Goal: Complete application form: Complete application form

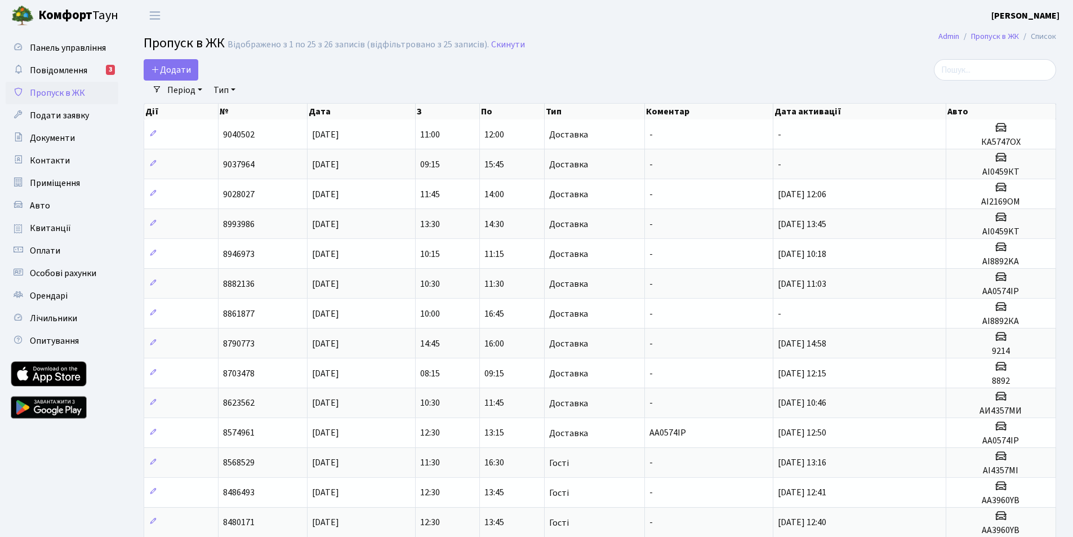
select select "25"
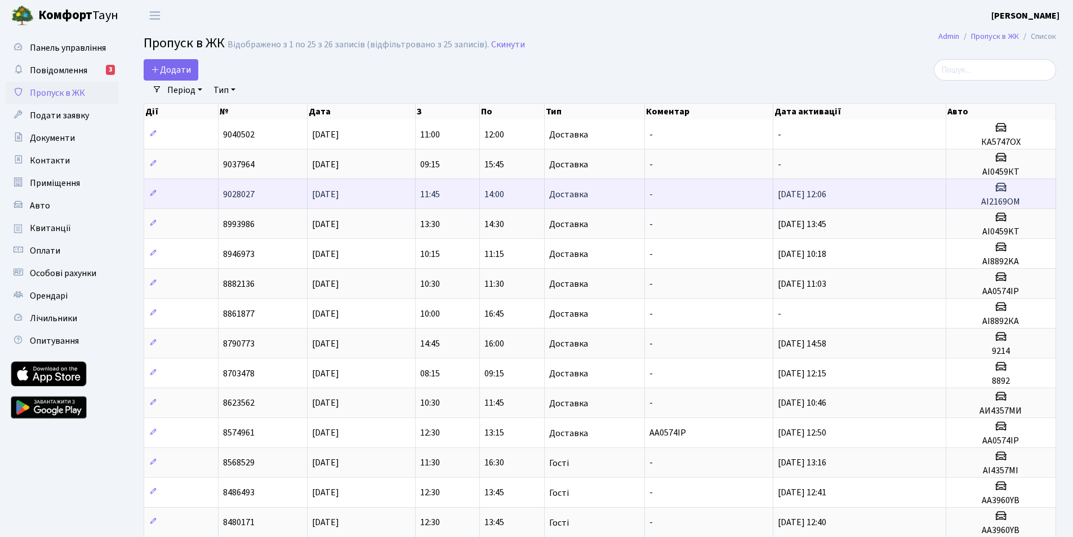
click at [1013, 177] on h5 "АІ0459КТ" at bounding box center [1001, 172] width 100 height 11
drag, startPoint x: 1013, startPoint y: 180, endPoint x: 1001, endPoint y: 183, distance: 12.7
click at [1012, 181] on td "AI2169OM" at bounding box center [1001, 194] width 110 height 30
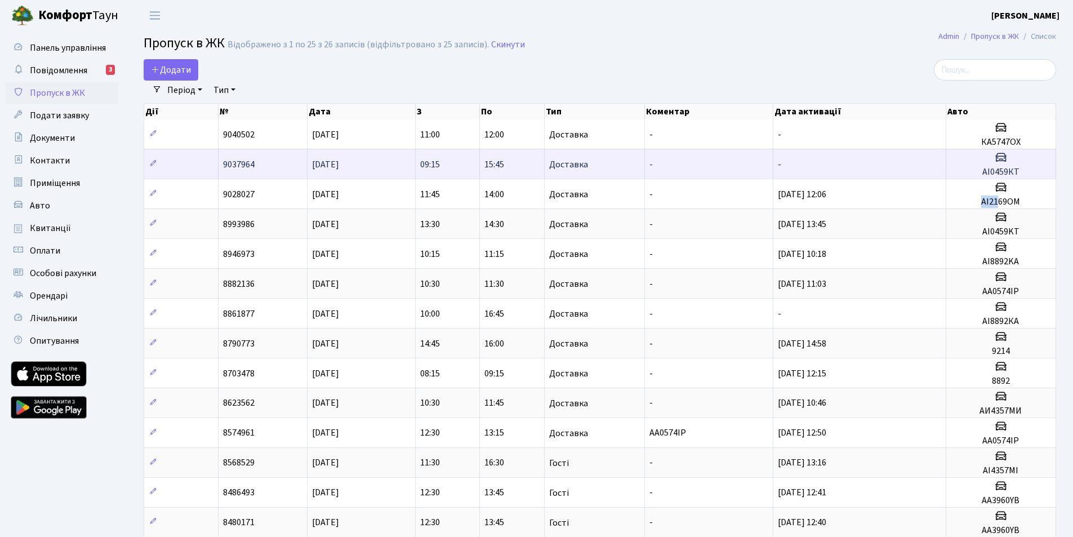
drag, startPoint x: 999, startPoint y: 197, endPoint x: 982, endPoint y: 178, distance: 25.9
click at [999, 178] on tbody "9040502 04.10.2025 11:00 12:00 Доставка - - КА5747ОХ 9037964 04.10.2025 09:15 1…" at bounding box center [600, 492] width 912 height 746
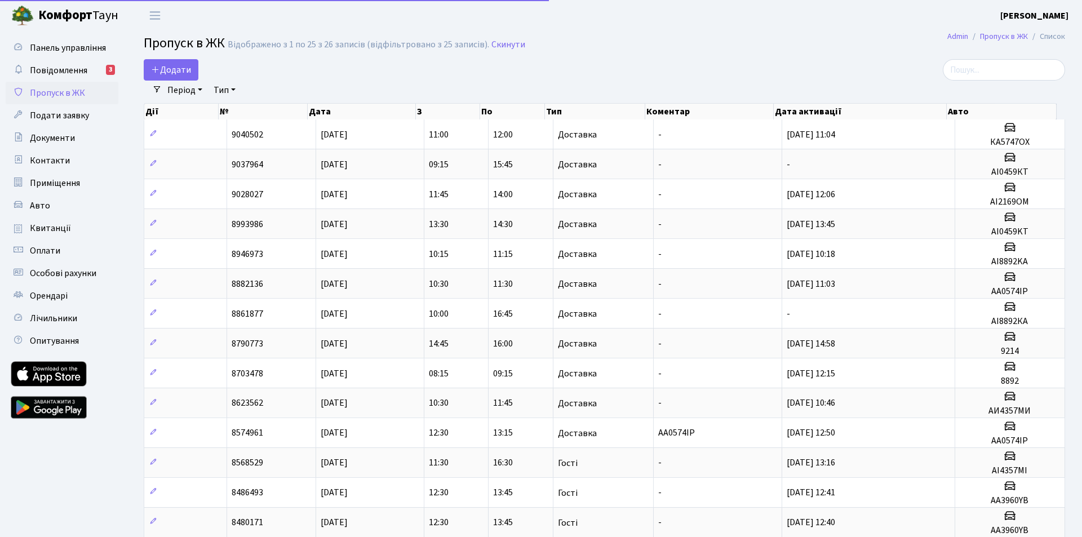
select select "25"
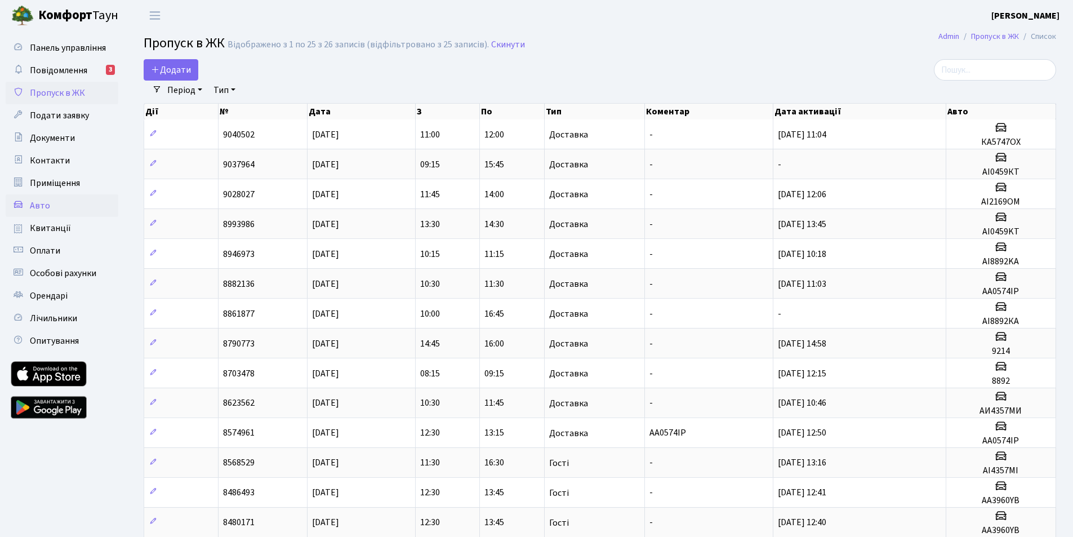
click at [55, 202] on link "Авто" at bounding box center [62, 205] width 113 height 23
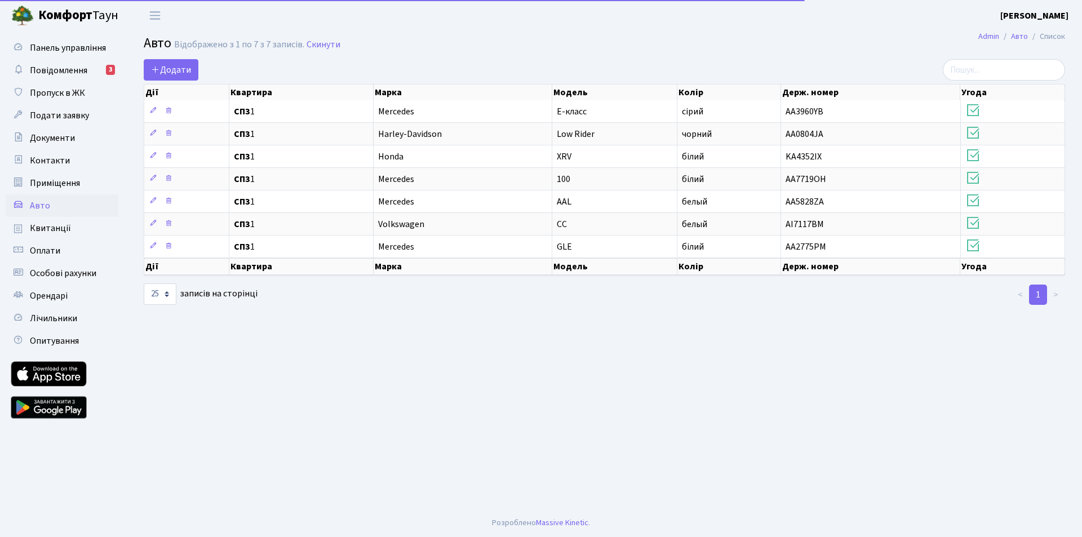
select select "25"
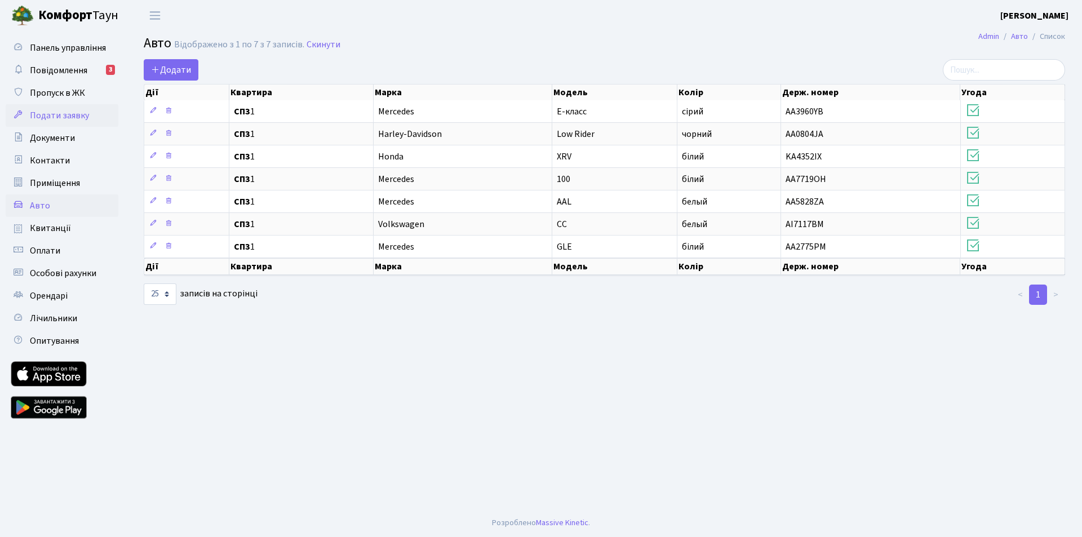
click at [63, 112] on span "Подати заявку" at bounding box center [59, 115] width 59 height 12
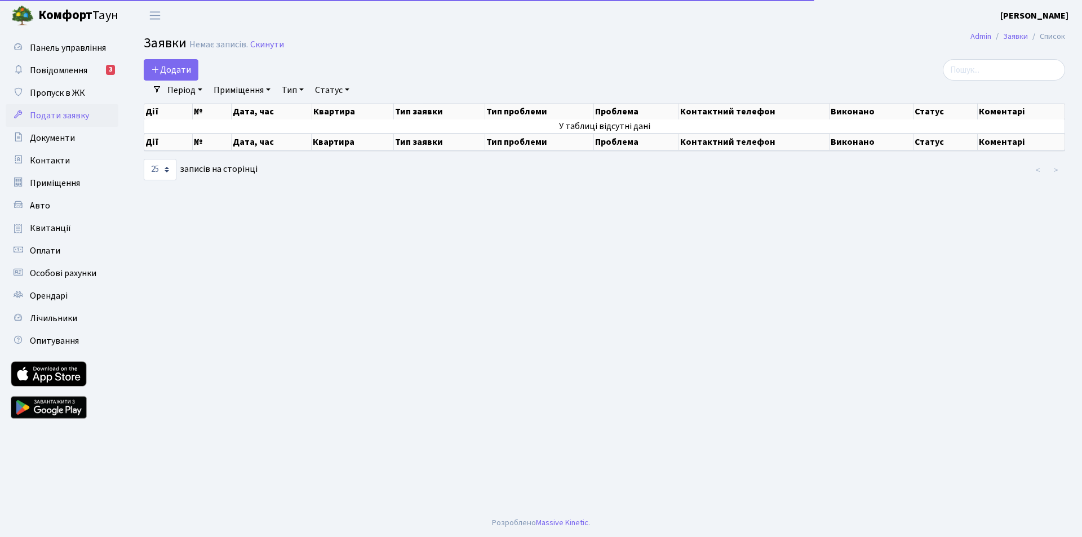
select select "25"
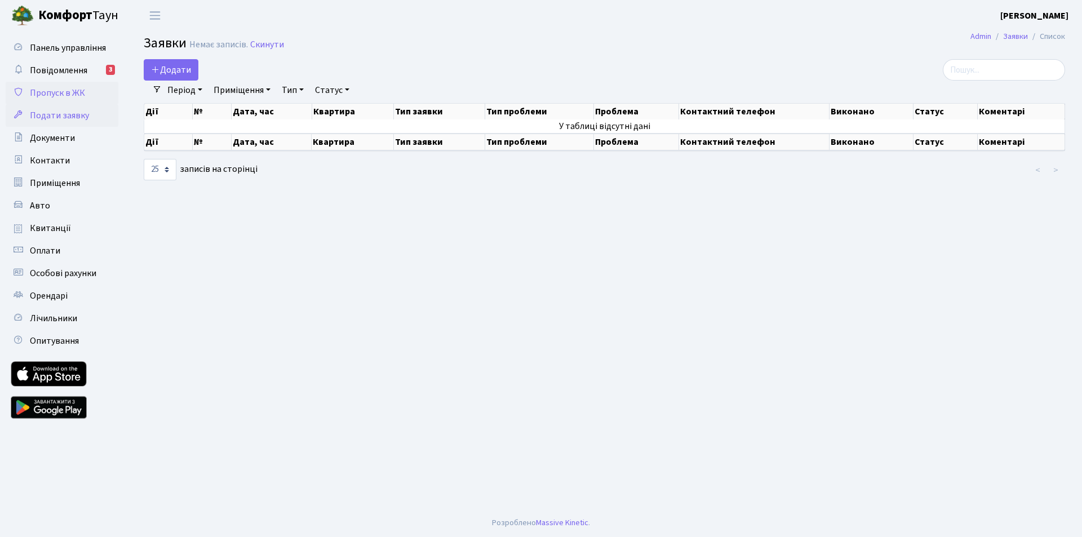
click at [64, 91] on span "Пропуск в ЖК" at bounding box center [57, 93] width 55 height 12
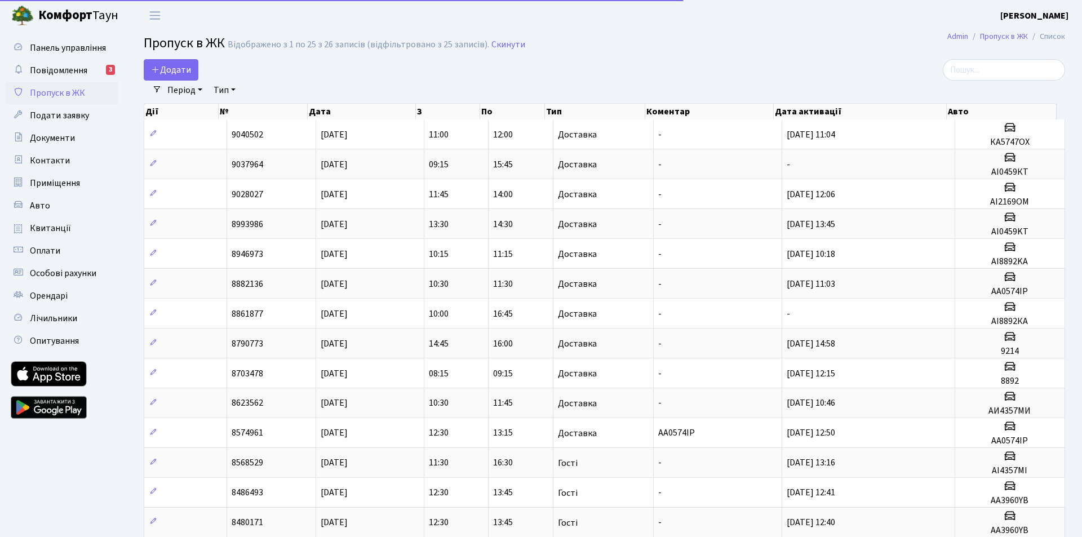
select select "25"
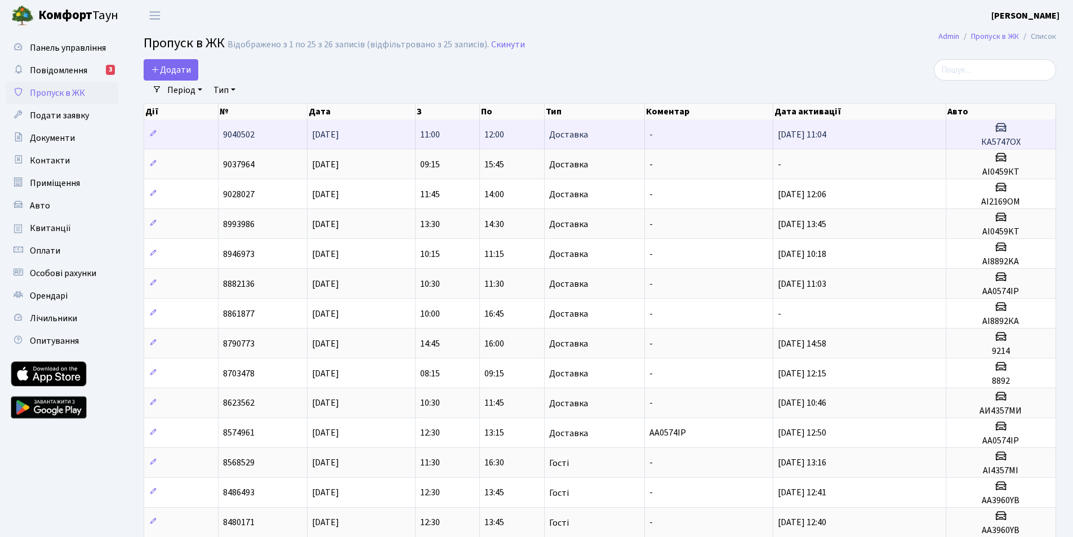
click at [997, 139] on h5 "КА5747ОХ" at bounding box center [1001, 142] width 100 height 11
click at [999, 135] on h3 at bounding box center [1001, 129] width 100 height 16
click at [1002, 125] on icon at bounding box center [1001, 128] width 14 height 14
click at [1003, 125] on icon at bounding box center [1001, 128] width 14 height 14
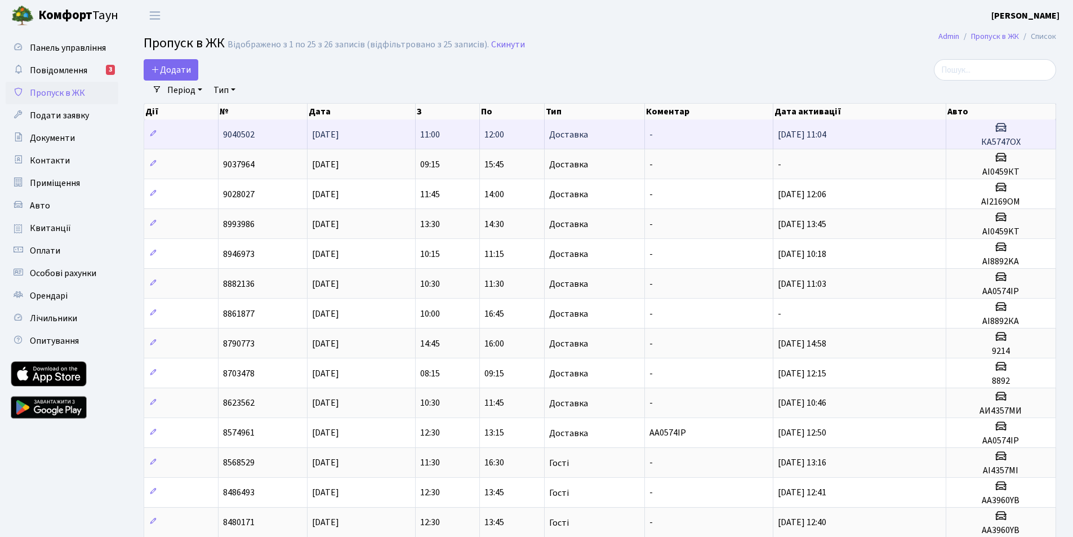
click at [1003, 125] on icon at bounding box center [1001, 128] width 14 height 14
drag, startPoint x: 979, startPoint y: 141, endPoint x: 1017, endPoint y: 146, distance: 38.1
click at [1028, 147] on h5 "КА5747ОХ" at bounding box center [1001, 142] width 100 height 11
copy h5 "КА5747ОХ"
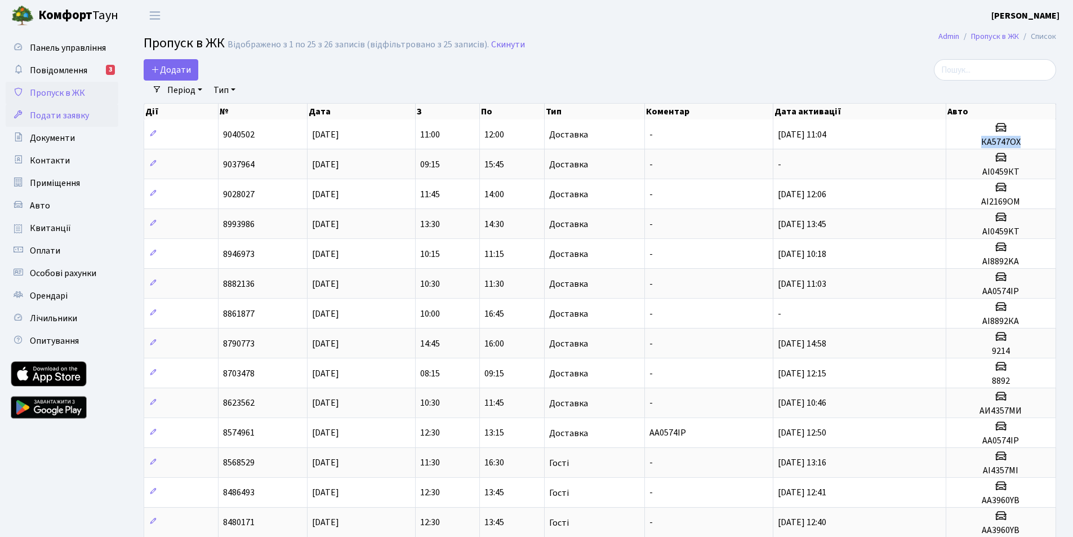
click at [65, 110] on span "Подати заявку" at bounding box center [59, 115] width 59 height 12
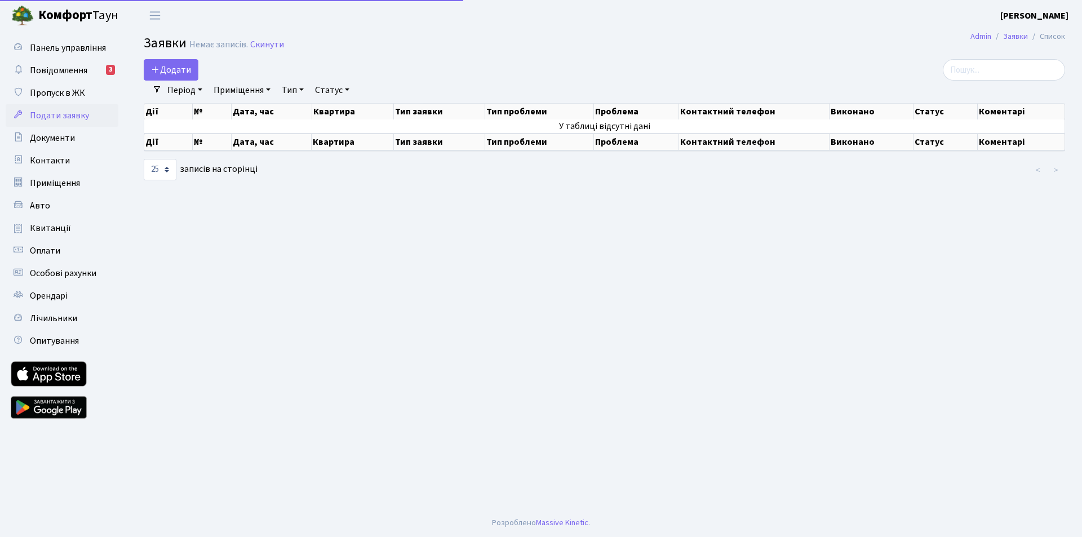
select select "25"
click at [169, 66] on span "Додати" at bounding box center [171, 70] width 40 height 12
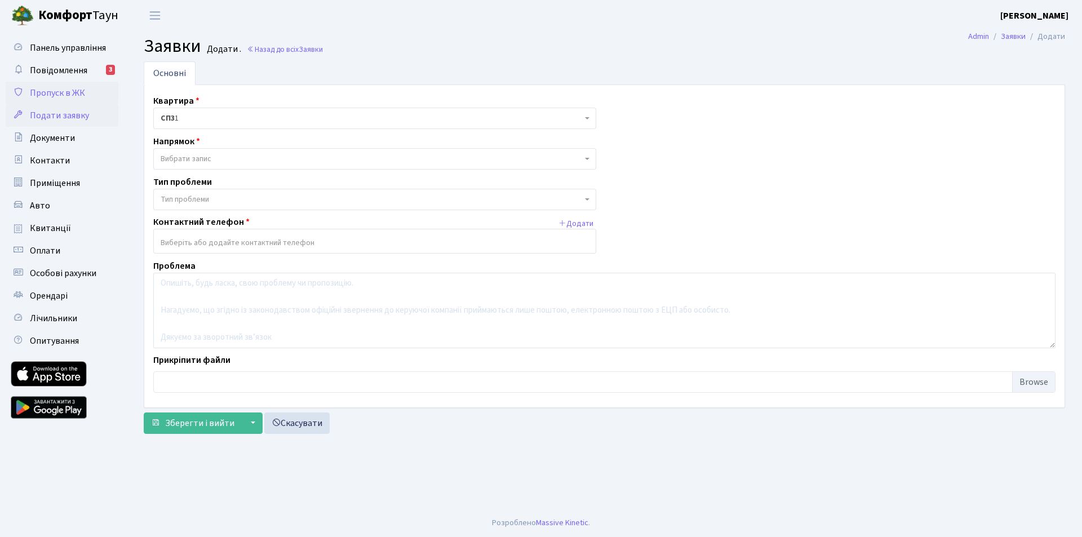
click at [58, 90] on span "Пропуск в ЖК" at bounding box center [57, 93] width 55 height 12
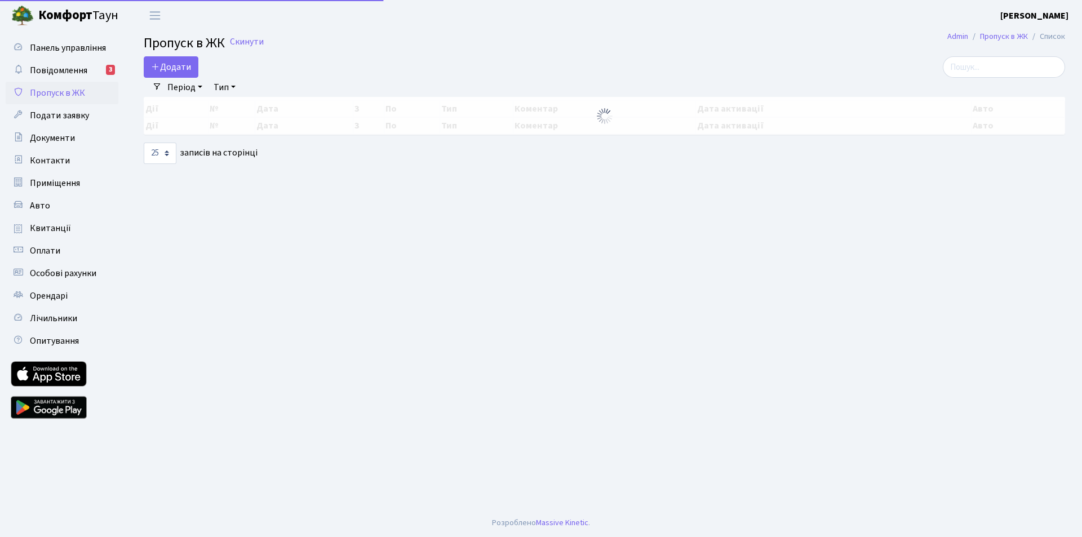
select select "25"
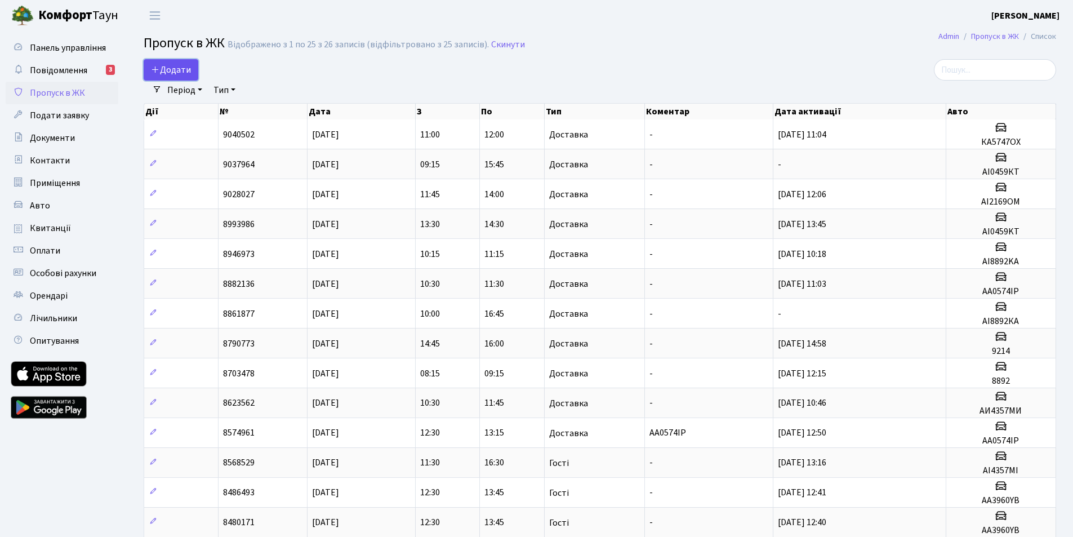
click at [172, 66] on span "Додати" at bounding box center [171, 70] width 40 height 12
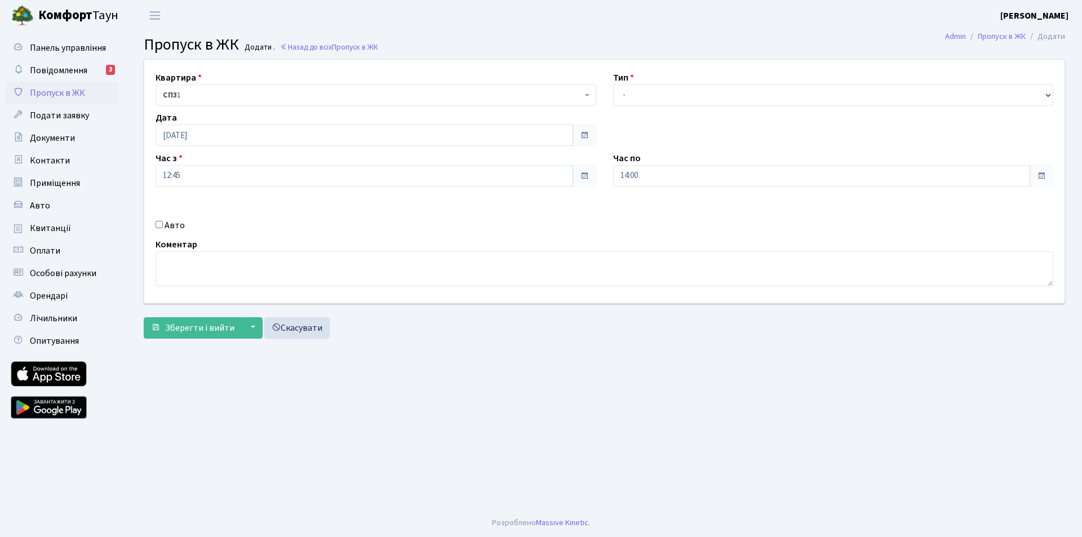
click at [161, 224] on input "Авто" at bounding box center [158, 224] width 7 height 7
checkbox input "true"
click at [1049, 99] on select "- Доставка Таксі Гості Сервіс" at bounding box center [833, 95] width 441 height 21
select select "3"
click at [613, 85] on select "- Доставка Таксі Гості Сервіс" at bounding box center [833, 95] width 441 height 21
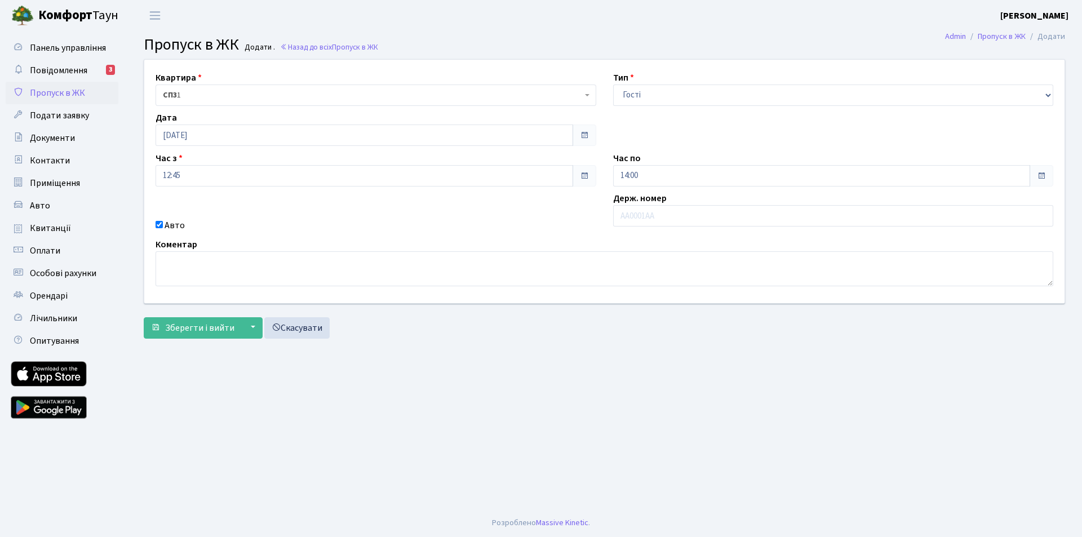
click at [1041, 175] on span at bounding box center [1041, 175] width 9 height 9
click at [1044, 177] on span at bounding box center [1041, 175] width 9 height 9
click at [1042, 176] on span at bounding box center [1041, 175] width 9 height 9
click at [638, 178] on input "14:00" at bounding box center [821, 175] width 417 height 21
click at [740, 303] on icon at bounding box center [742, 303] width 30 height 30
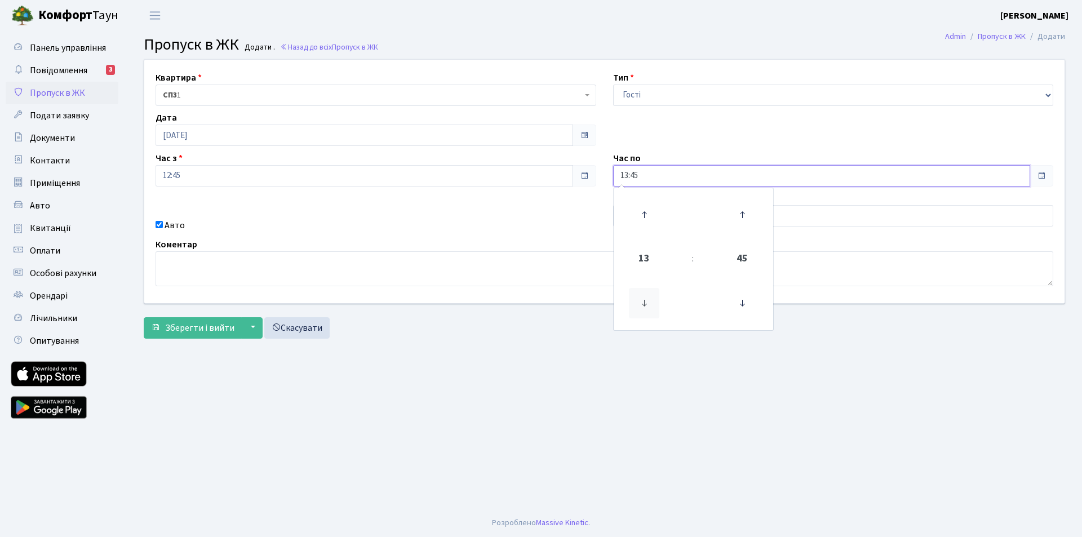
click at [648, 309] on icon at bounding box center [644, 303] width 30 height 30
click at [648, 308] on icon at bounding box center [644, 303] width 30 height 30
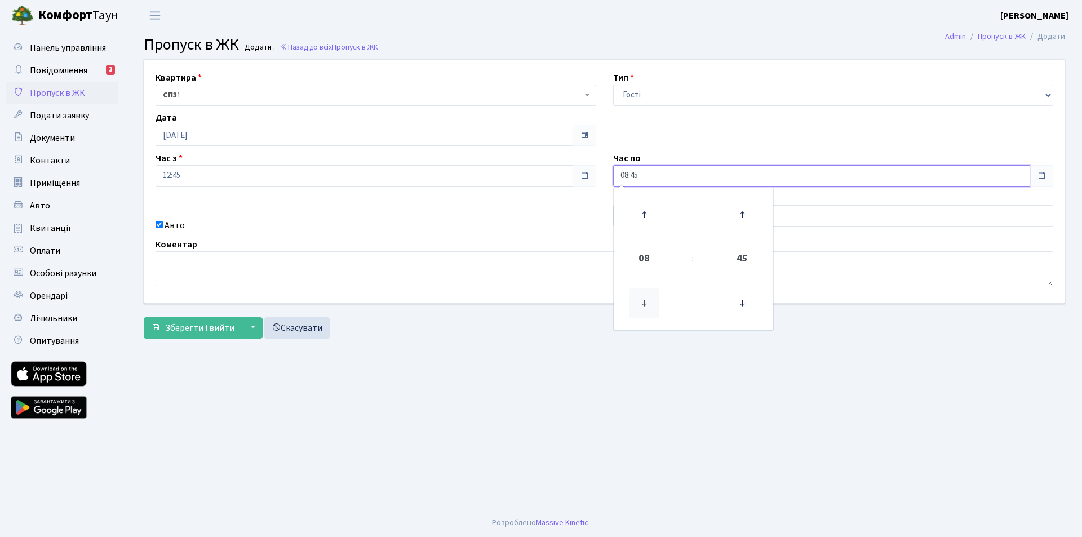
click at [648, 308] on icon at bounding box center [644, 303] width 30 height 30
click at [648, 307] on icon at bounding box center [644, 303] width 30 height 30
click at [648, 305] on icon at bounding box center [644, 303] width 30 height 30
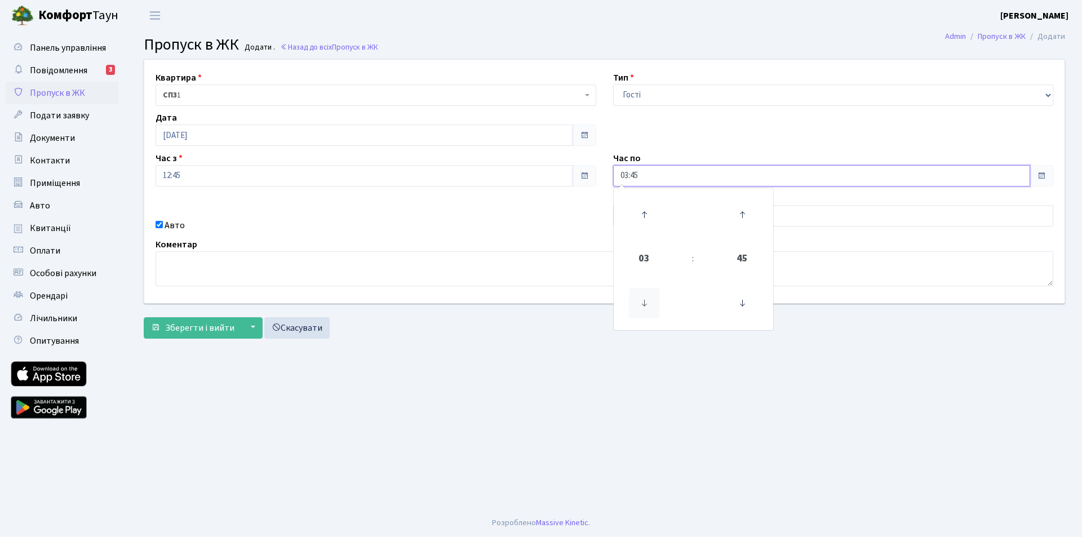
click at [648, 305] on icon at bounding box center [644, 303] width 30 height 30
click at [649, 305] on icon at bounding box center [644, 303] width 30 height 30
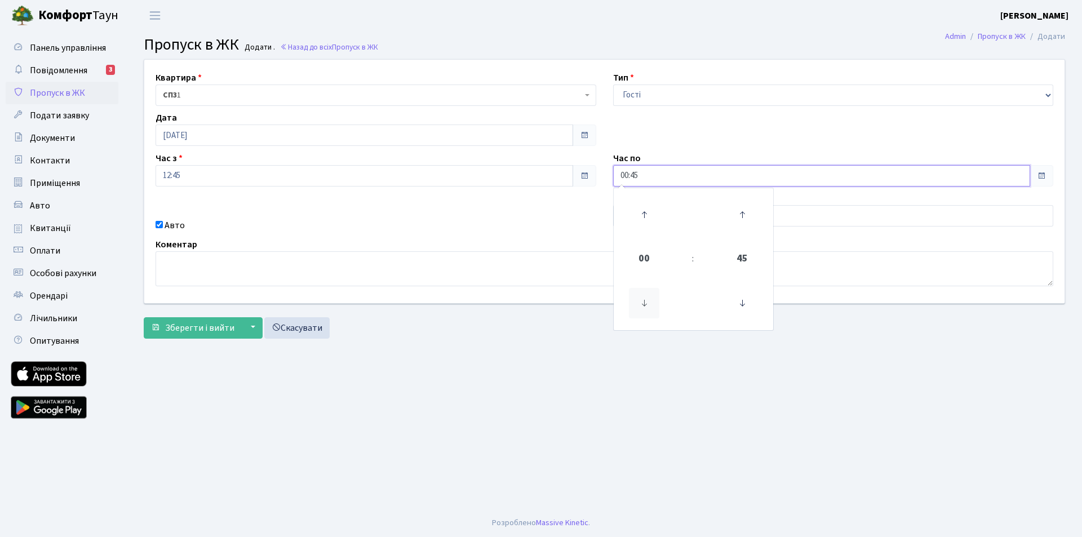
click at [649, 305] on icon at bounding box center [644, 303] width 30 height 30
click at [649, 306] on icon at bounding box center [644, 303] width 30 height 30
click at [646, 220] on icon at bounding box center [644, 214] width 30 height 30
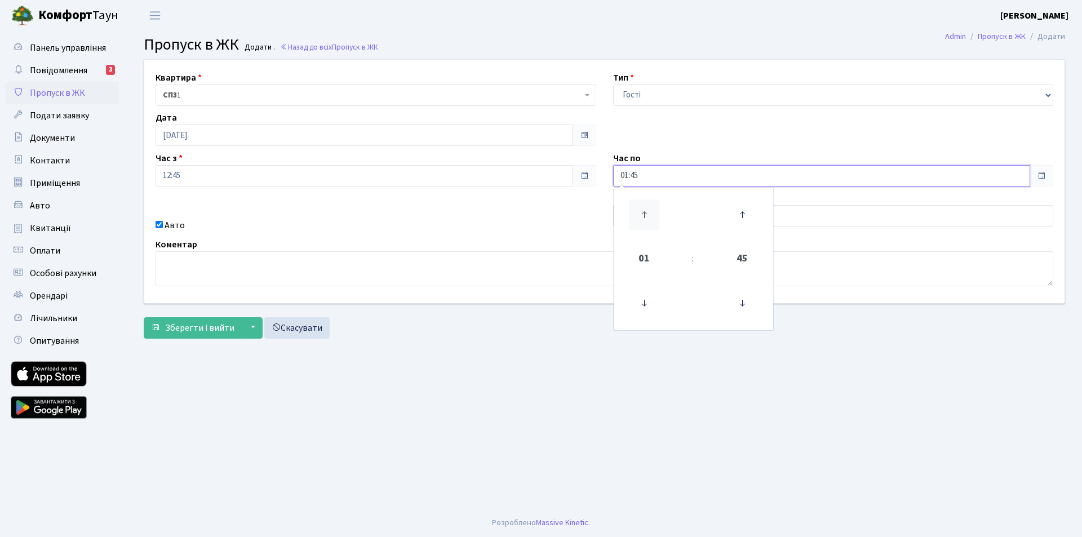
click at [646, 217] on icon at bounding box center [644, 214] width 30 height 30
click at [645, 217] on icon at bounding box center [644, 214] width 30 height 30
click at [641, 216] on icon at bounding box center [644, 214] width 30 height 30
click at [641, 215] on icon at bounding box center [644, 214] width 30 height 30
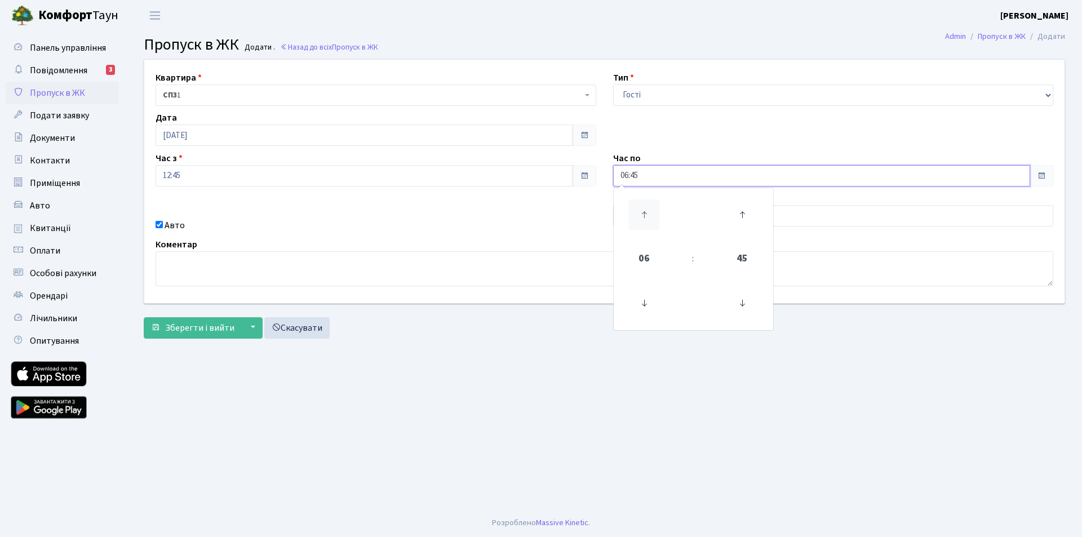
click at [641, 216] on icon at bounding box center [644, 214] width 30 height 30
click at [641, 217] on icon at bounding box center [644, 214] width 30 height 30
click at [641, 218] on icon at bounding box center [644, 214] width 30 height 30
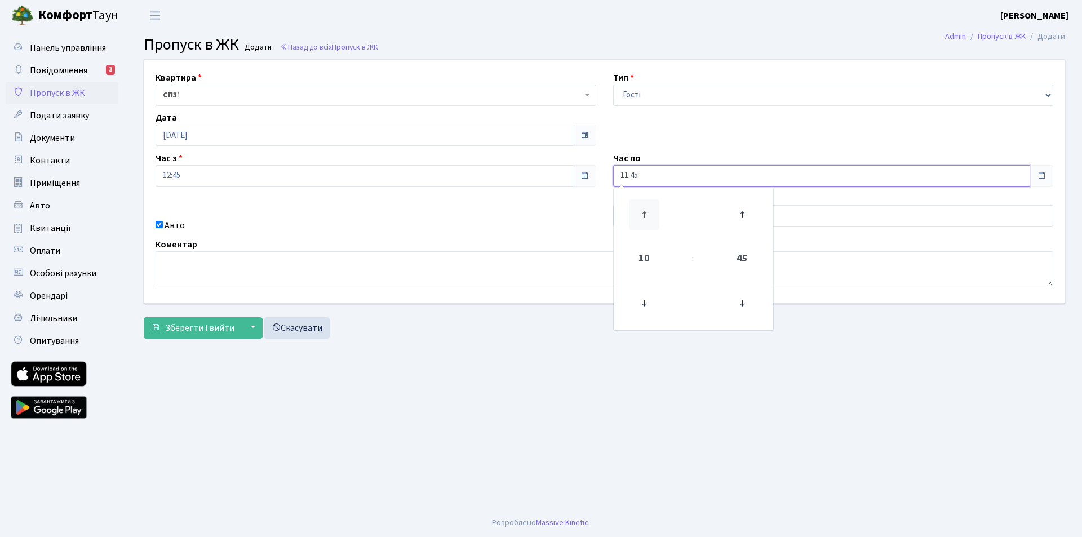
click at [641, 218] on icon at bounding box center [644, 214] width 30 height 30
click at [641, 219] on icon at bounding box center [644, 214] width 30 height 30
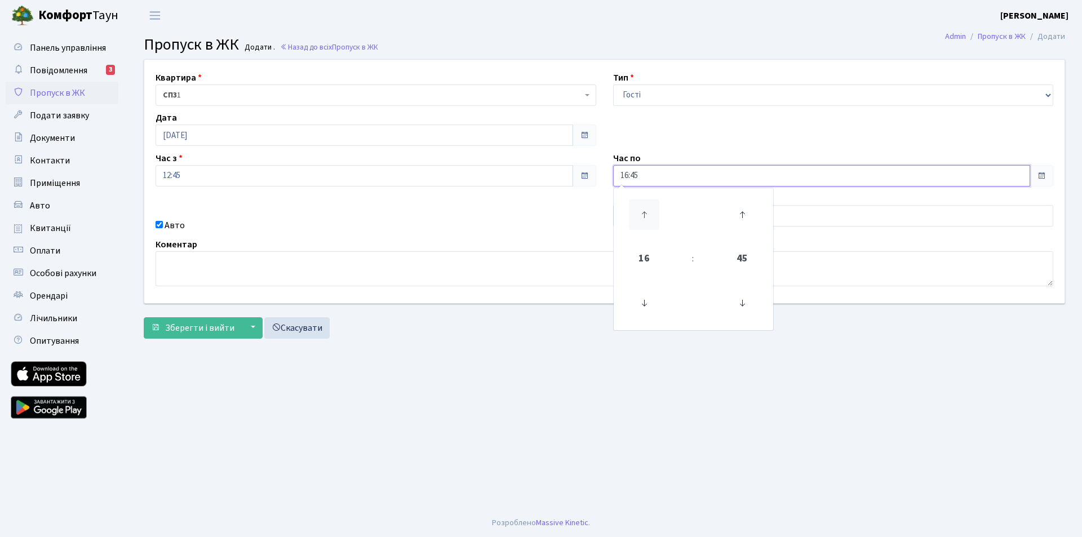
click at [641, 219] on icon at bounding box center [644, 214] width 30 height 30
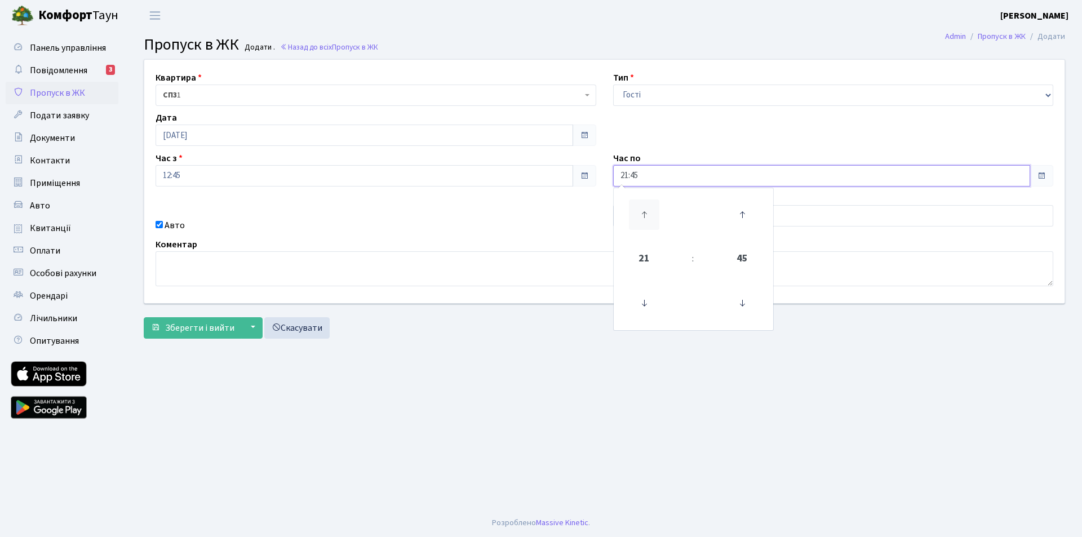
click at [641, 219] on icon at bounding box center [644, 214] width 30 height 30
click at [641, 295] on icon at bounding box center [644, 303] width 30 height 30
click at [641, 294] on icon at bounding box center [644, 303] width 30 height 30
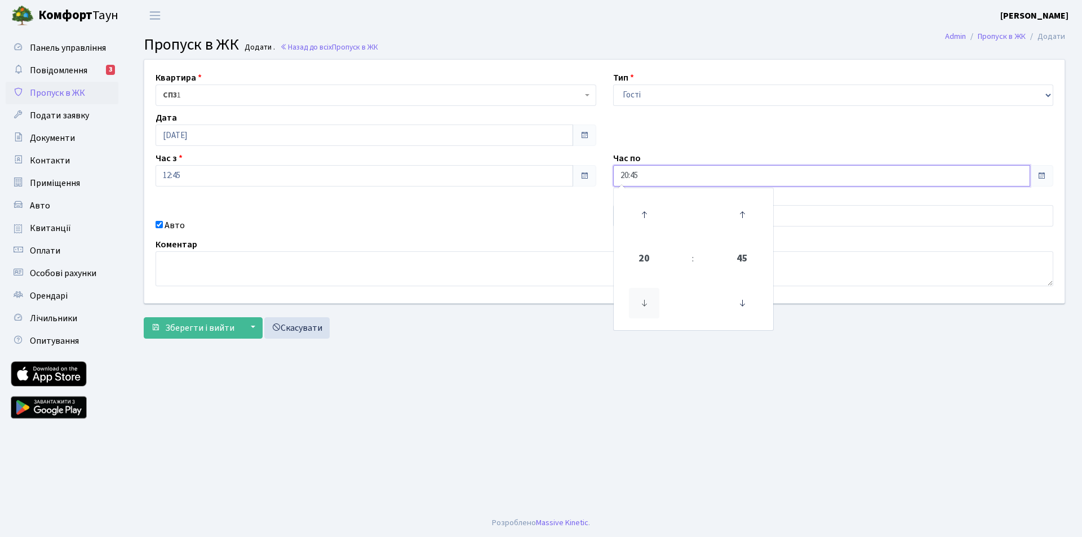
click at [641, 295] on icon at bounding box center [644, 303] width 30 height 30
click at [641, 294] on icon at bounding box center [644, 303] width 30 height 30
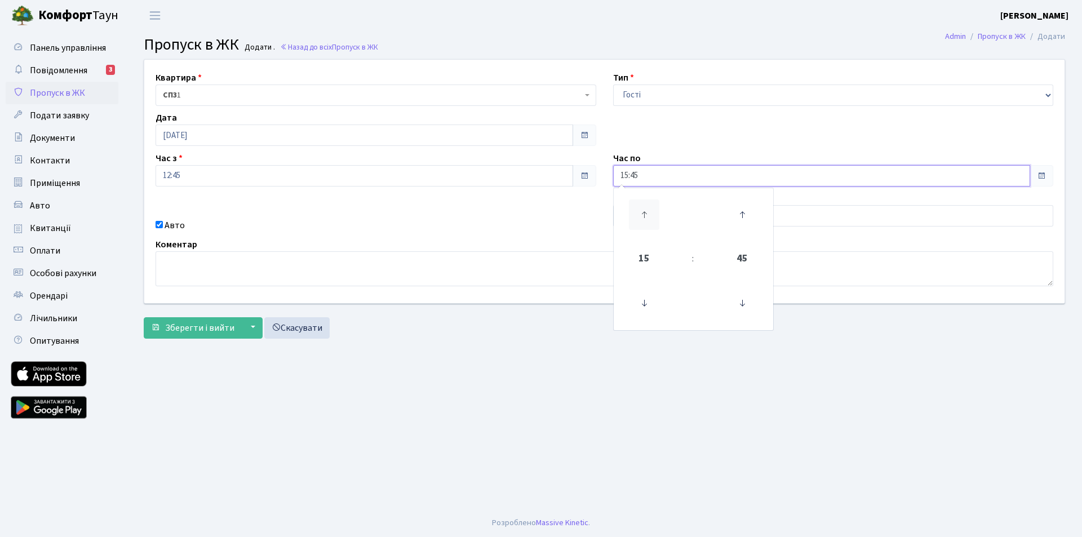
drag, startPoint x: 643, startPoint y: 221, endPoint x: 640, endPoint y: 226, distance: 6.6
click at [643, 222] on icon at bounding box center [644, 214] width 30 height 30
type input "16:45"
click at [571, 321] on div "Зберегти і вийти ▼ Зберегти та продовжити редагування Зберегти та створити Скас…" at bounding box center [604, 327] width 921 height 21
click at [641, 220] on input "text" at bounding box center [833, 215] width 441 height 21
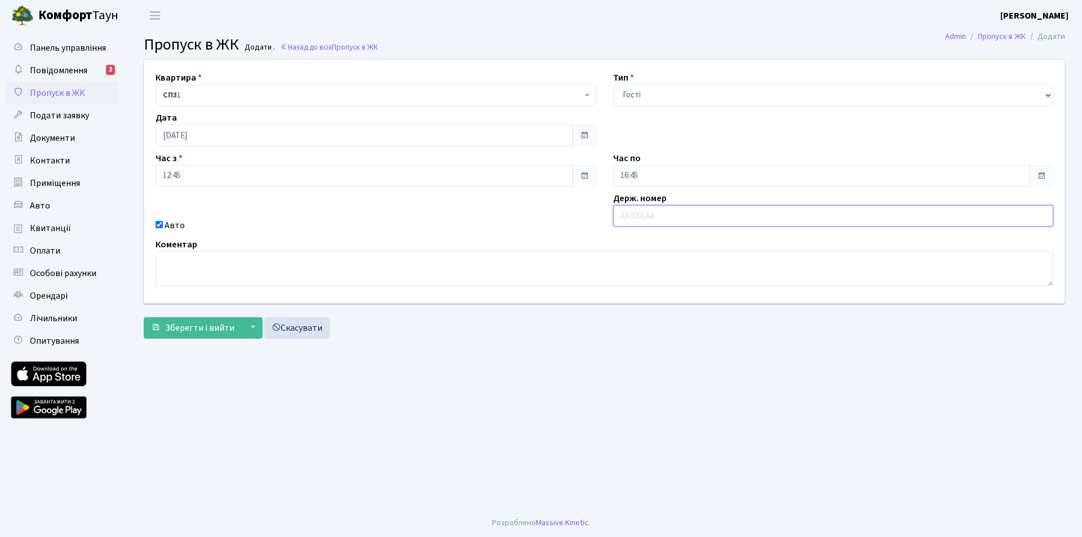
paste input "КА5747ОХ"
type input "КА5747ОХ"
click at [203, 328] on span "Зберегти і вийти" at bounding box center [199, 328] width 69 height 12
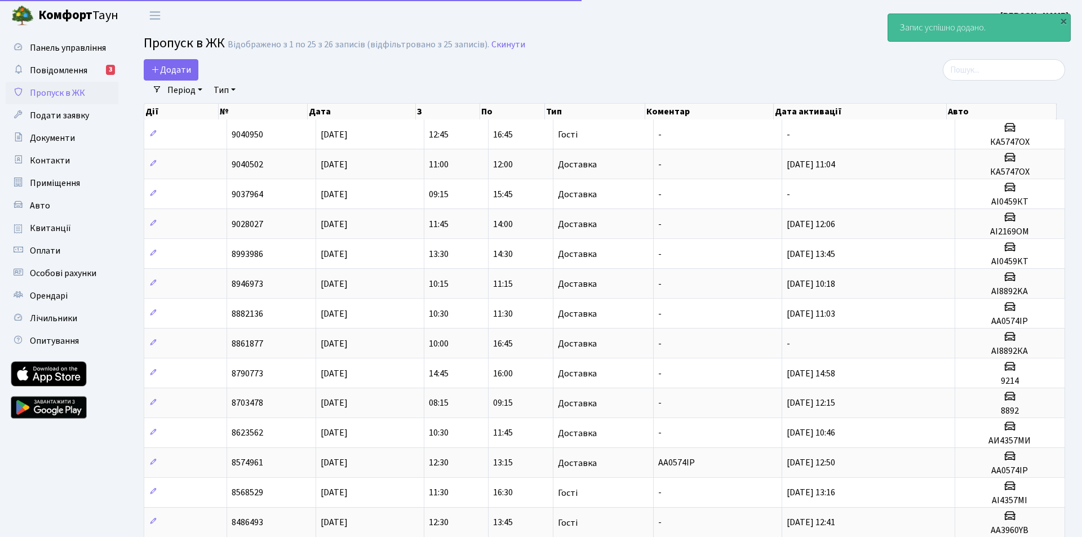
select select "25"
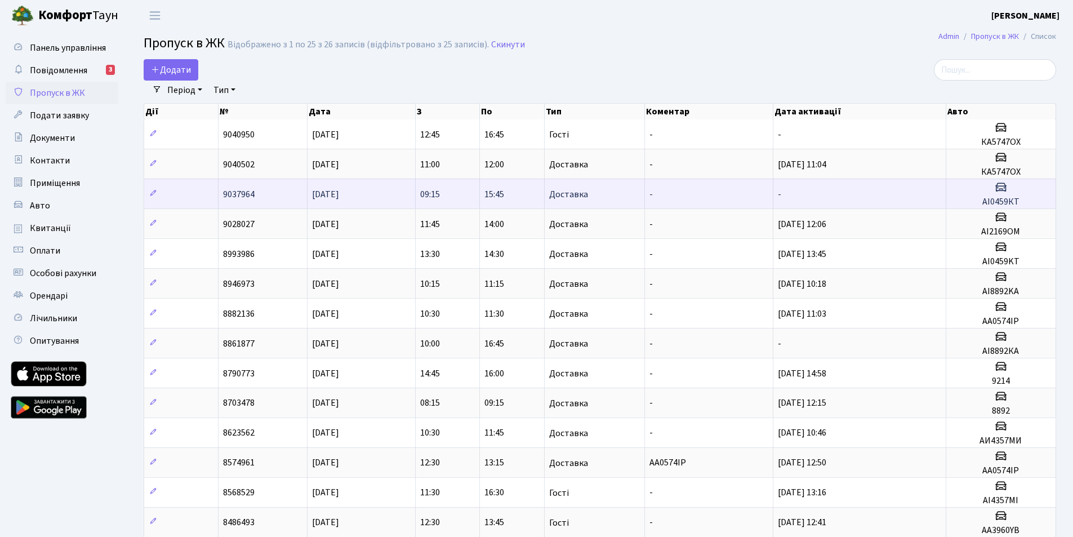
click at [1001, 190] on icon at bounding box center [1001, 187] width 14 height 14
drag, startPoint x: 981, startPoint y: 200, endPoint x: 1025, endPoint y: 203, distance: 43.5
click at [1025, 203] on h5 "АІ0459КТ" at bounding box center [1001, 202] width 100 height 11
copy h5 "АІ0459КТ"
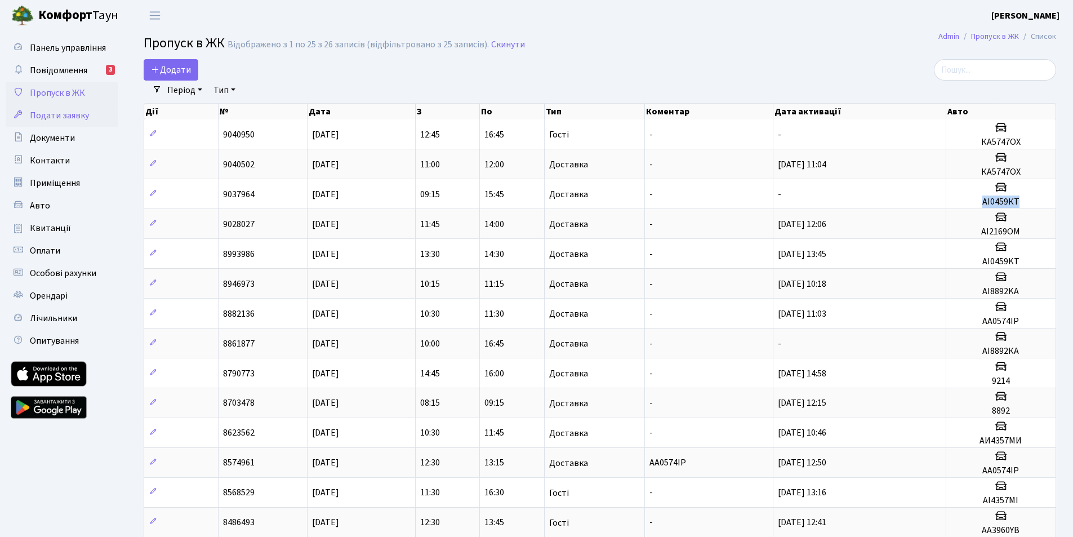
click at [69, 113] on span "Подати заявку" at bounding box center [59, 115] width 59 height 12
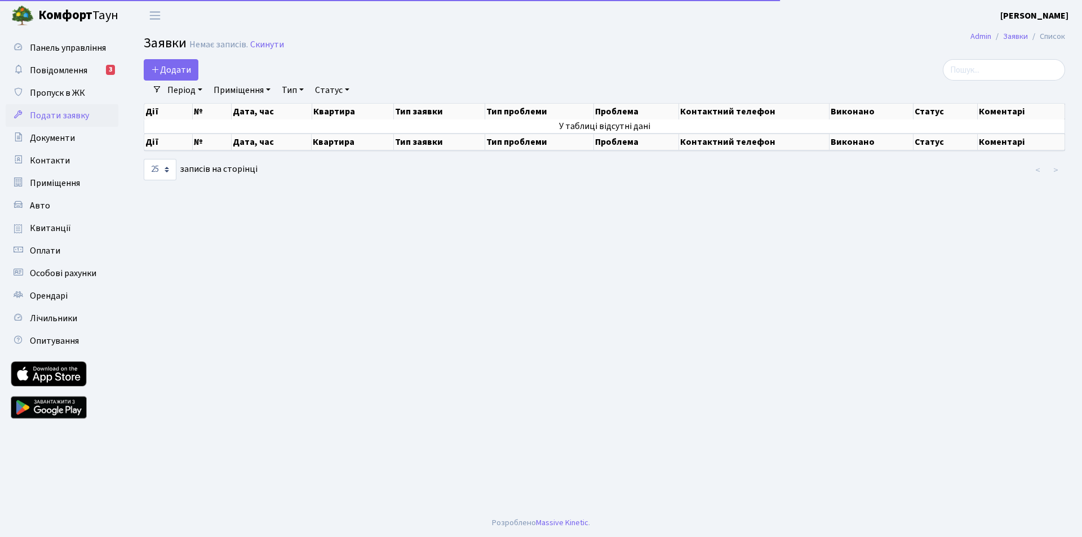
select select "25"
click at [177, 69] on span "Додати" at bounding box center [171, 70] width 40 height 12
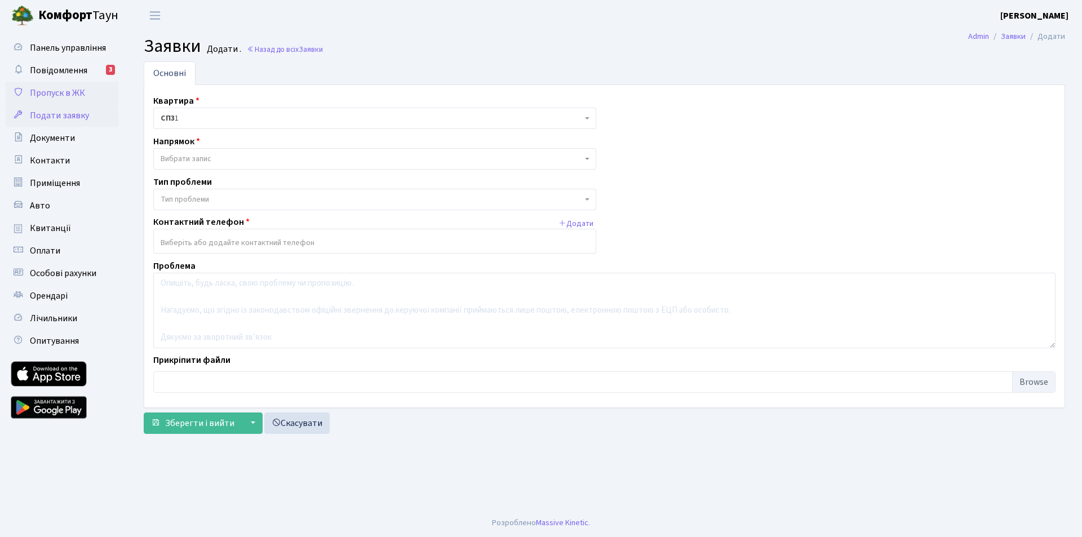
click at [65, 95] on span "Пропуск в ЖК" at bounding box center [57, 93] width 55 height 12
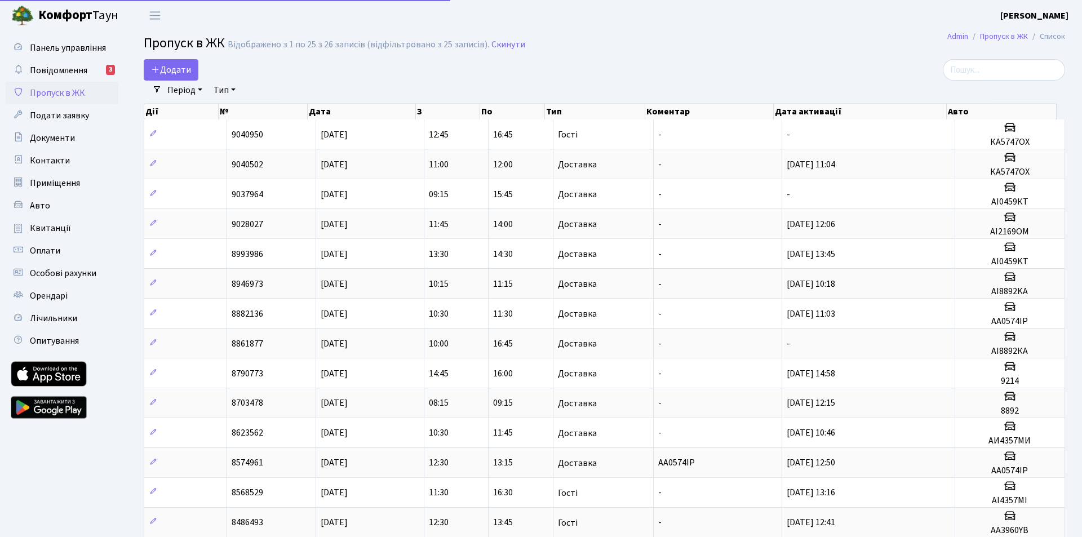
select select "25"
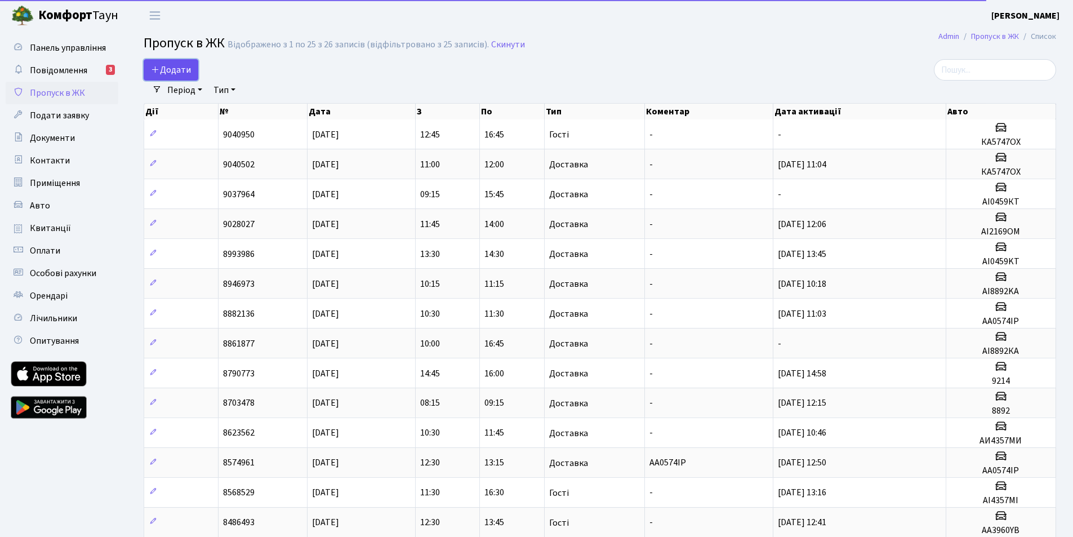
click at [175, 72] on span "Додати" at bounding box center [171, 70] width 40 height 12
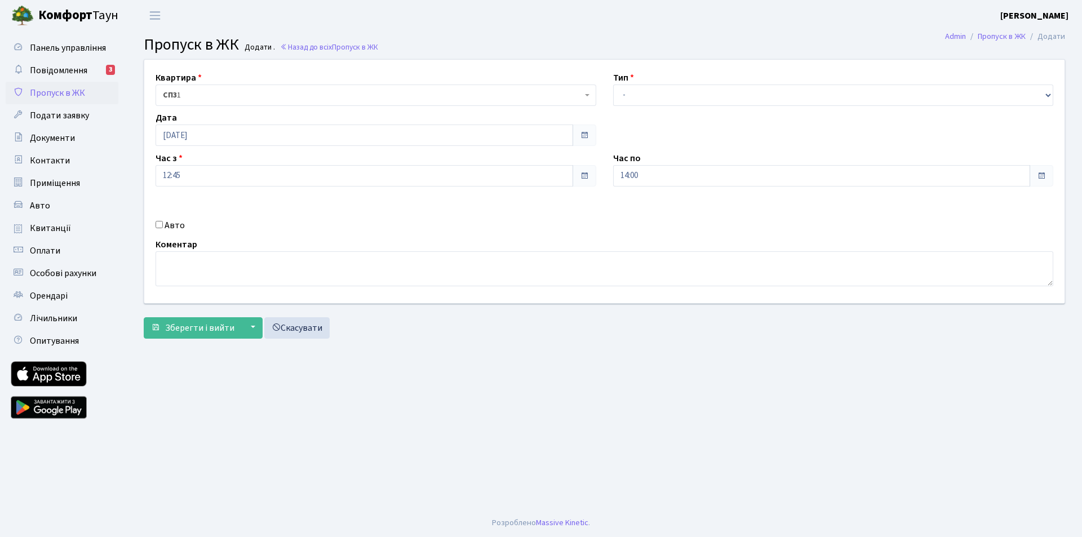
click at [1044, 175] on span at bounding box center [1041, 175] width 9 height 9
click at [158, 225] on input "Авто" at bounding box center [158, 224] width 7 height 7
checkbox input "true"
click at [648, 219] on input "text" at bounding box center [833, 215] width 441 height 21
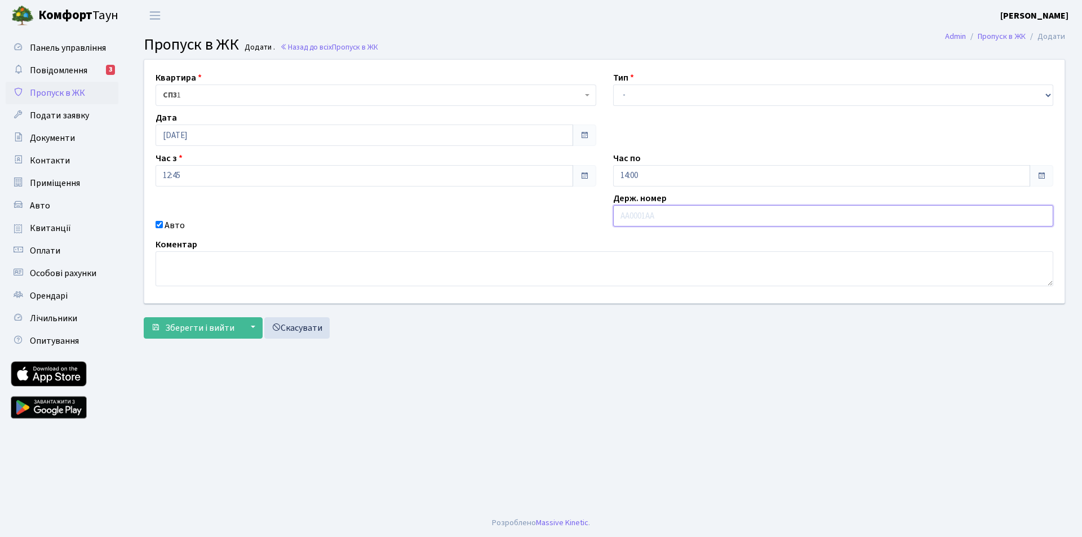
paste input "АІ0459КТ"
type input "АІ0459КТ"
click at [1050, 93] on select "- Доставка Таксі Гості Сервіс" at bounding box center [833, 95] width 441 height 21
select select "3"
click at [613, 85] on select "- Доставка Таксі Гості Сервіс" at bounding box center [833, 95] width 441 height 21
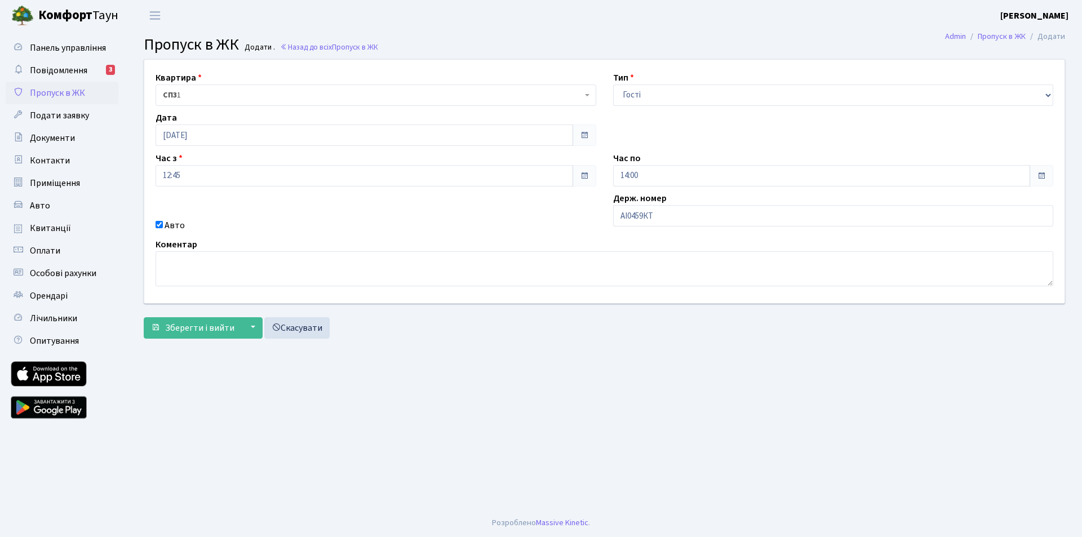
click at [1042, 174] on span at bounding box center [1041, 175] width 9 height 9
click at [1041, 174] on span at bounding box center [1041, 175] width 9 height 9
click at [655, 176] on input "14:00" at bounding box center [821, 175] width 417 height 21
click at [647, 217] on icon at bounding box center [644, 214] width 30 height 30
click at [647, 216] on icon at bounding box center [644, 214] width 30 height 30
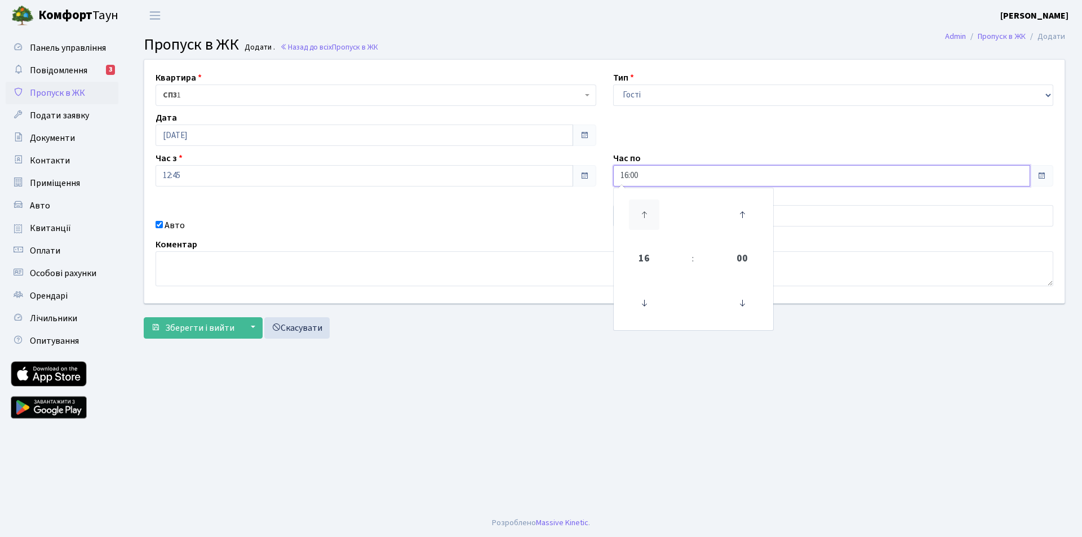
click at [643, 212] on icon at bounding box center [644, 214] width 30 height 30
type input "17:00"
click at [209, 328] on span "Зберегти і вийти" at bounding box center [199, 328] width 69 height 12
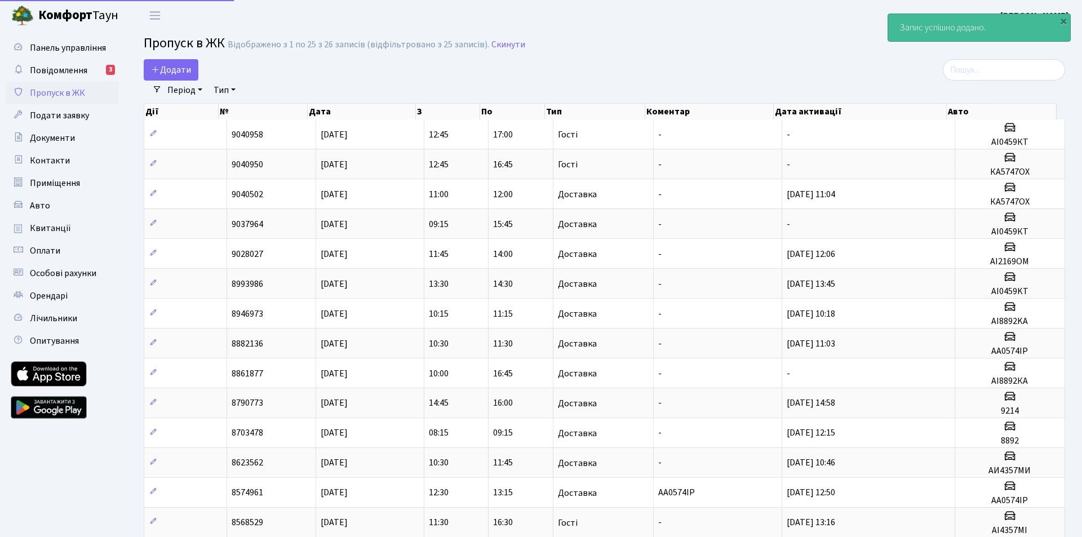
select select "25"
